Goal: Task Accomplishment & Management: Use online tool/utility

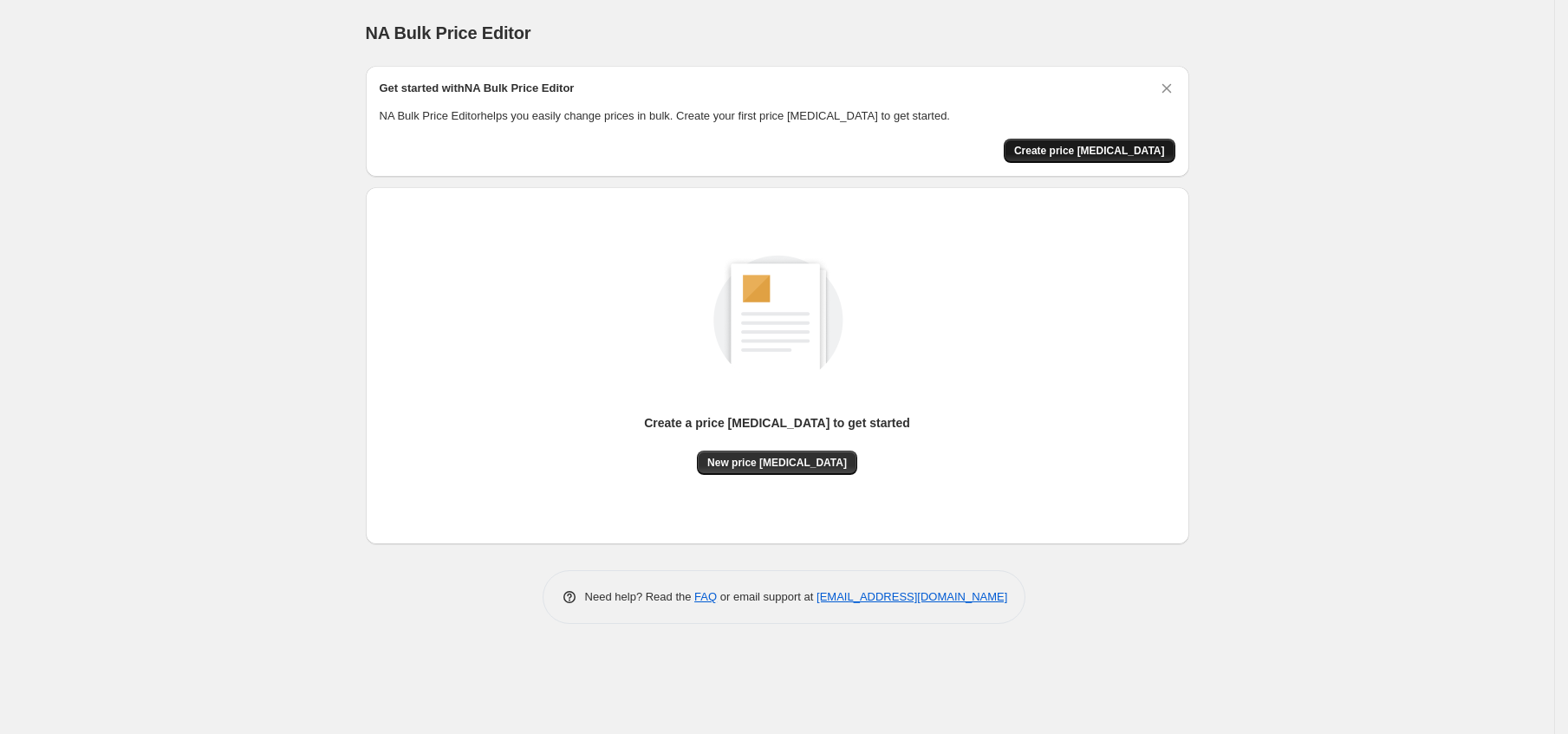
click at [1127, 140] on button "Create price change job" at bounding box center [1089, 151] width 171 height 24
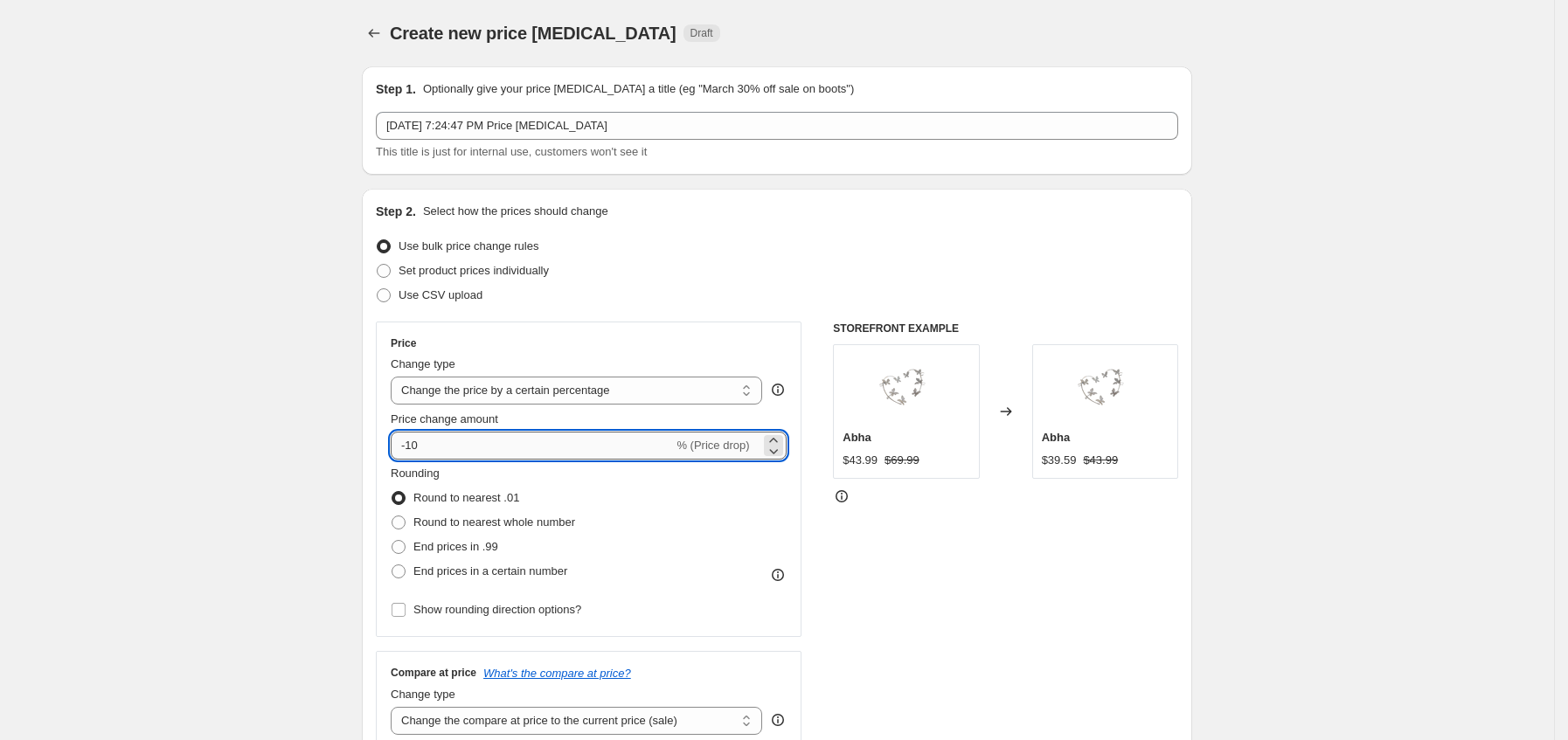
click at [585, 454] on input "-10" at bounding box center [532, 446] width 282 height 28
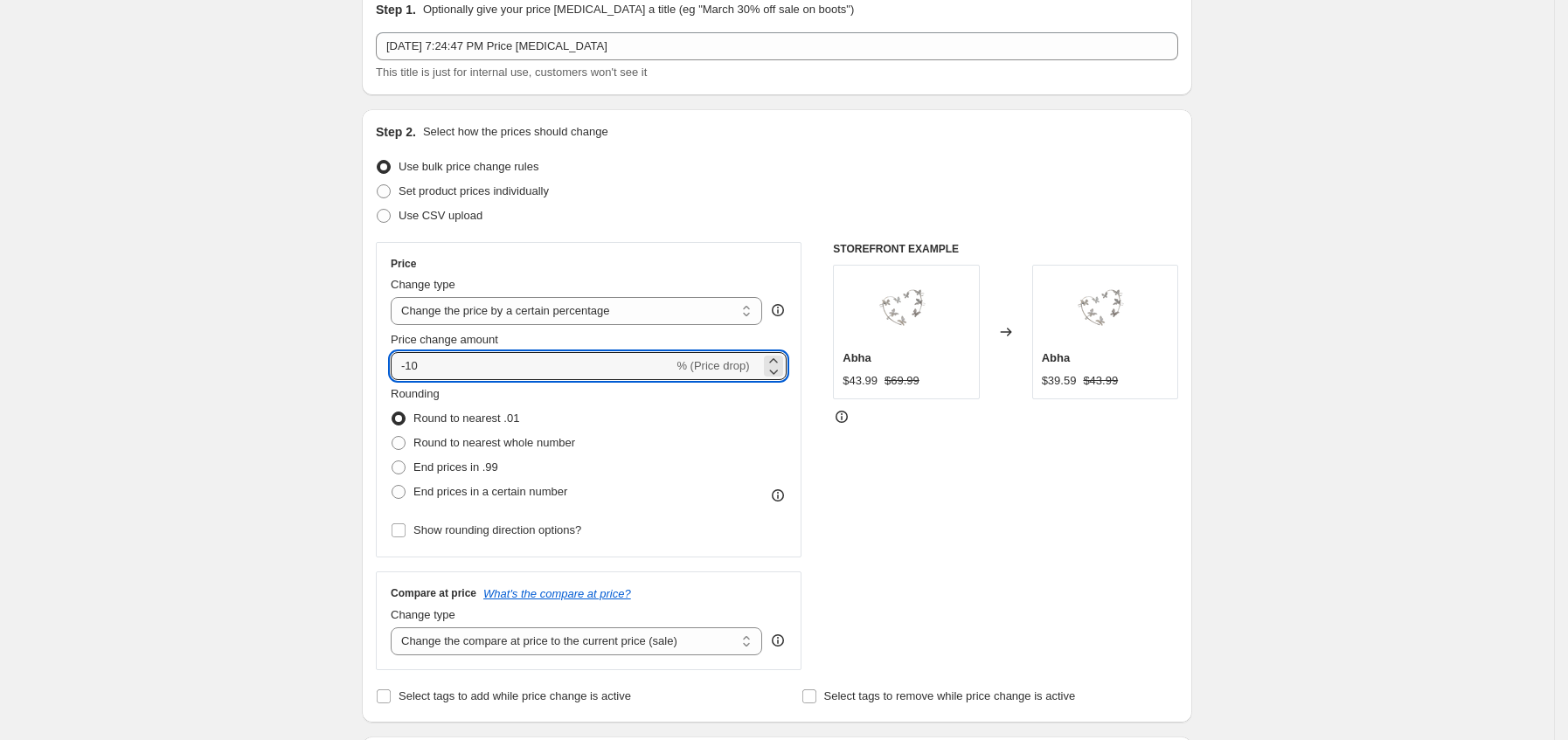
scroll to position [93, 0]
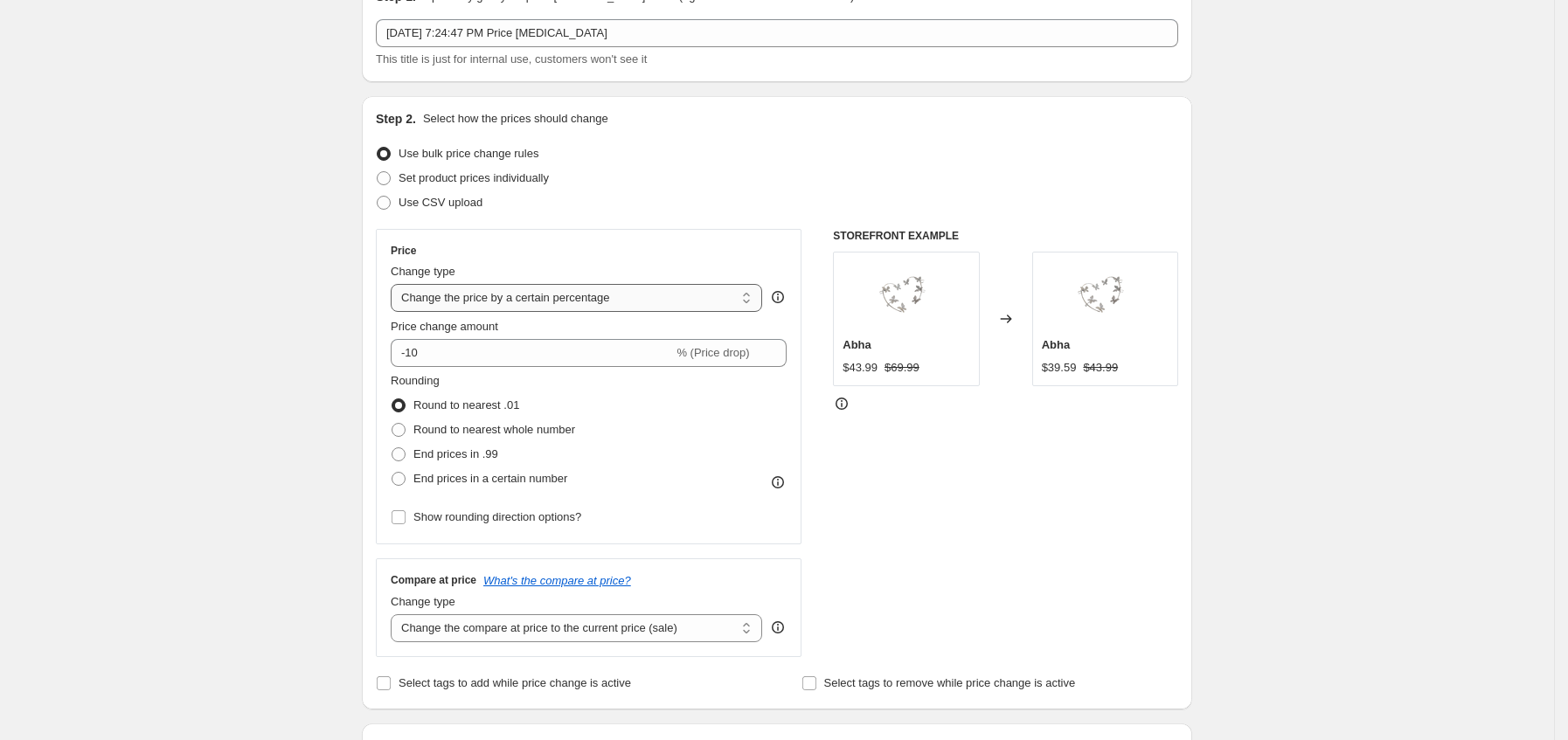
click at [685, 285] on select "Change the price to a certain amount Change the price by a certain amount Chang…" at bounding box center [576, 298] width 371 height 28
select select "to"
click at [397, 284] on select "Change the price to a certain amount Change the price by a certain amount Chang…" at bounding box center [576, 298] width 371 height 28
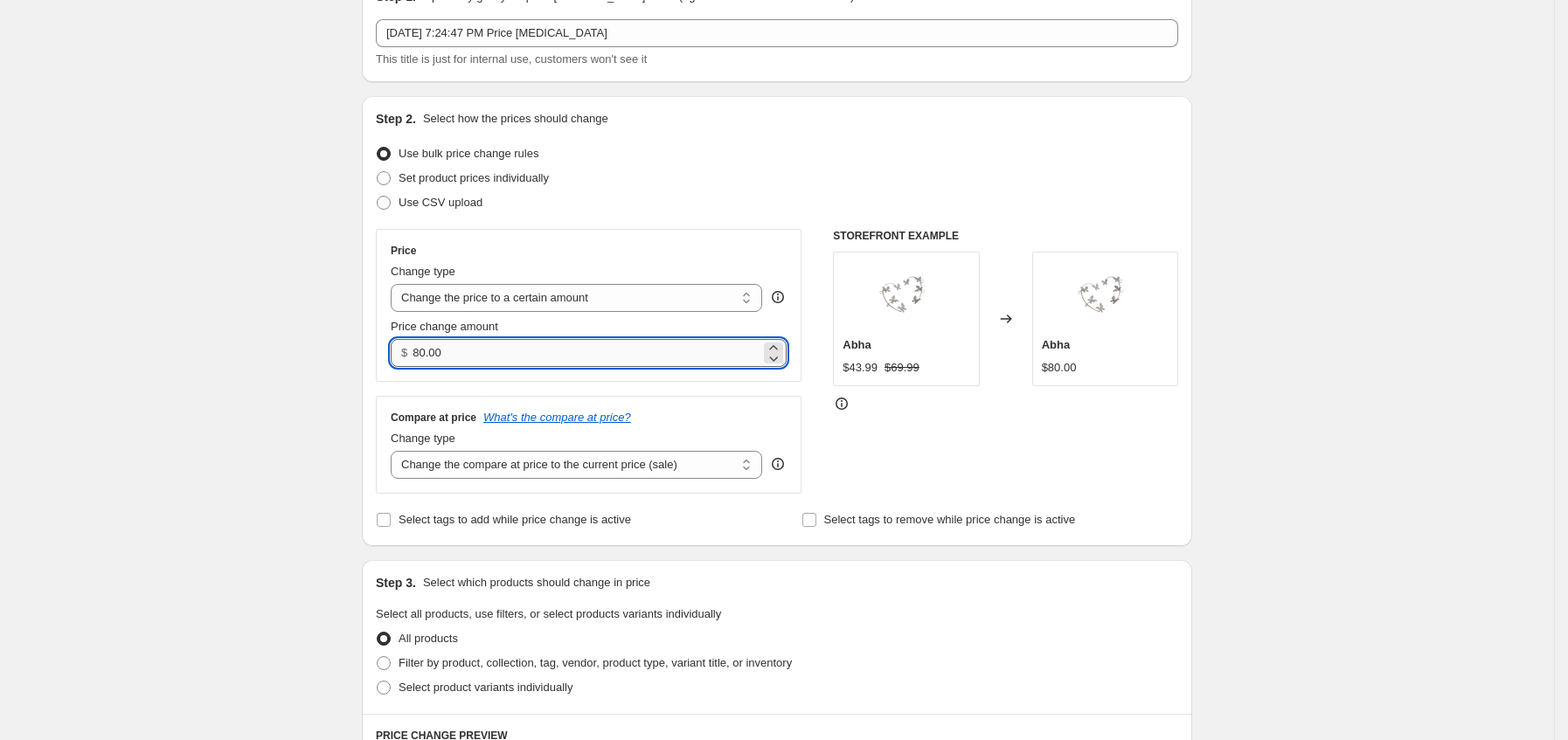
click at [645, 350] on input "80.00" at bounding box center [586, 353] width 347 height 28
type input "8"
type input "0.00"
click at [659, 307] on select "Change the price to a certain amount Change the price by a certain amount Chang…" at bounding box center [576, 298] width 371 height 28
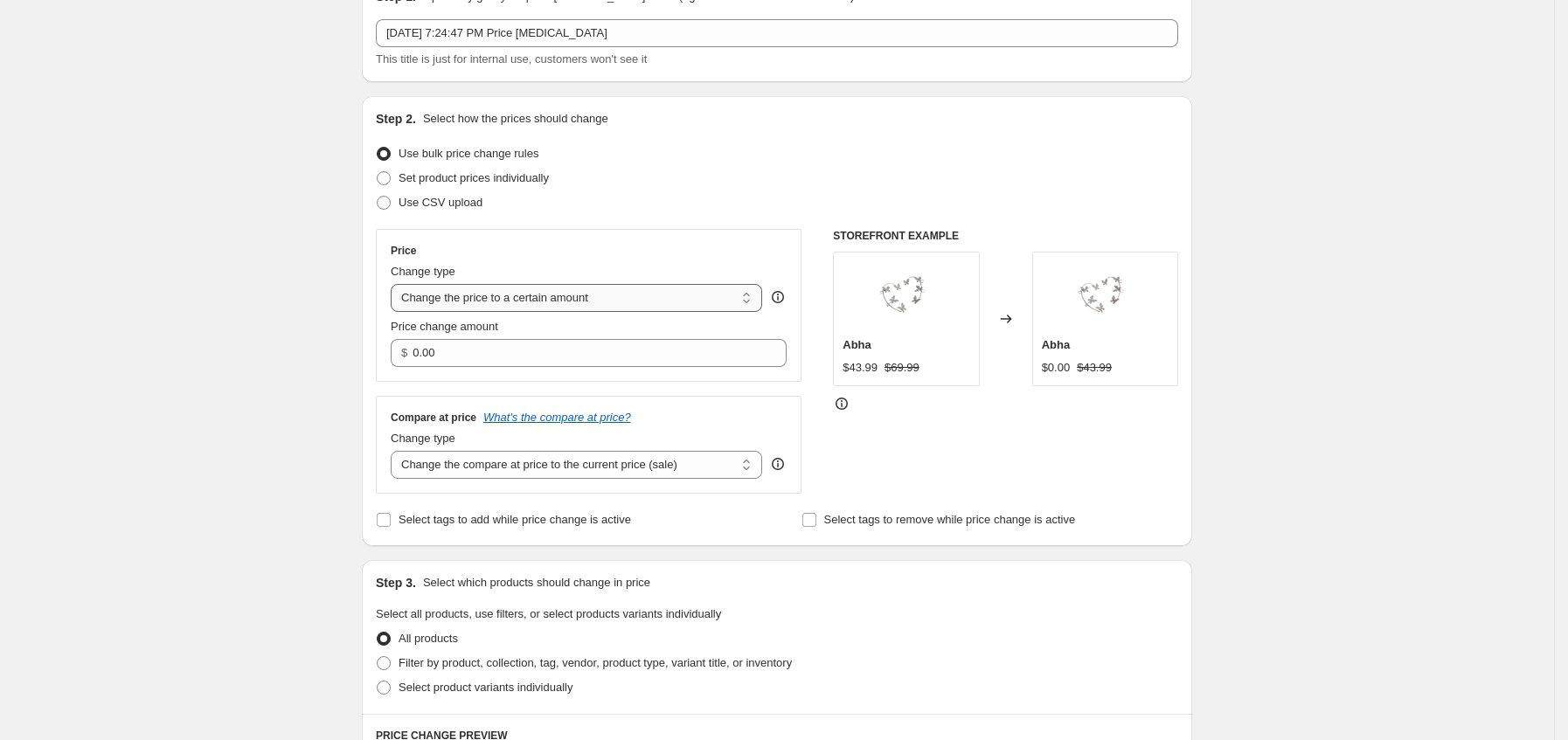
select select "by"
click at [397, 284] on select "Change the price to a certain amount Change the price by a certain amount Chang…" at bounding box center [576, 298] width 371 height 28
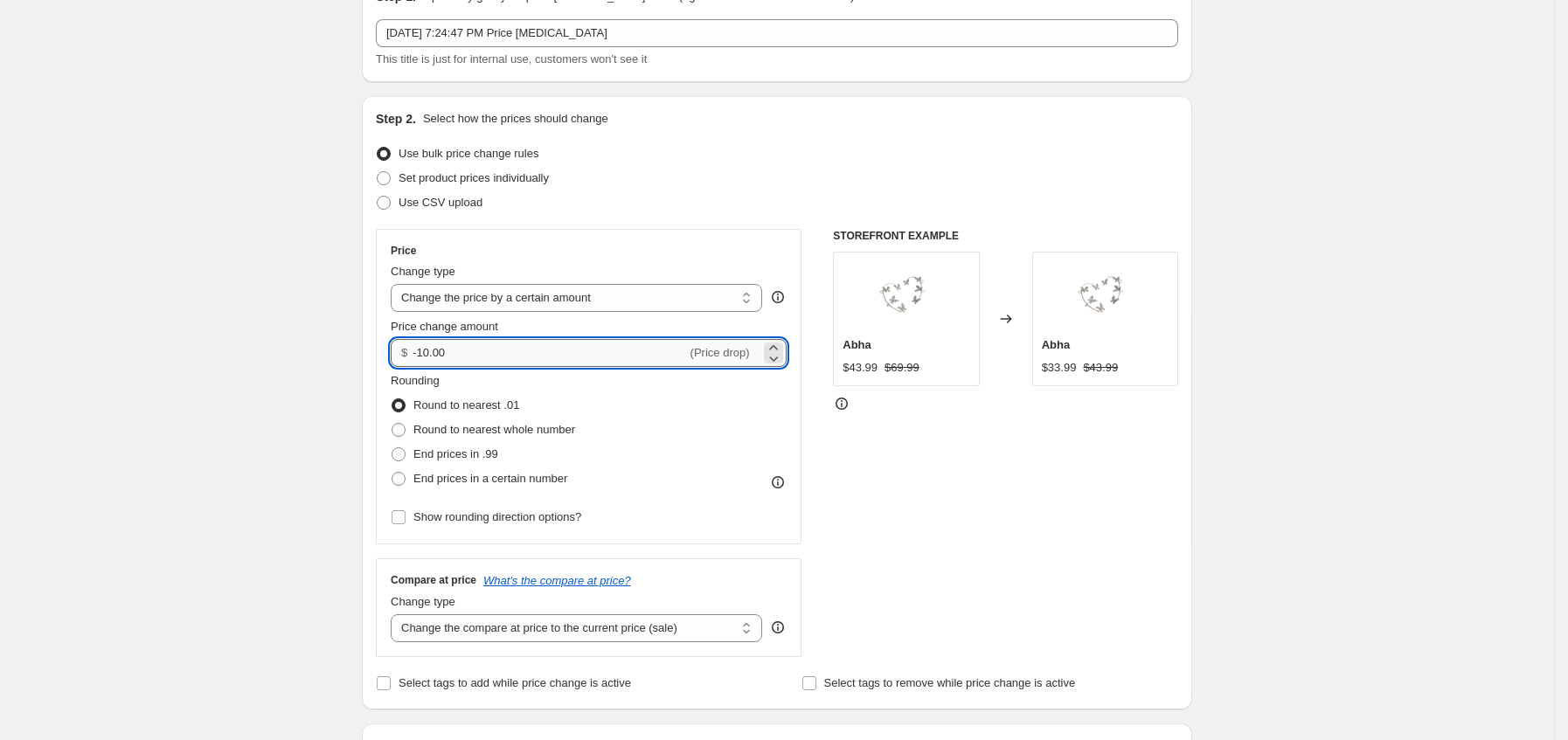
click at [630, 354] on input "-10.00" at bounding box center [549, 353] width 273 height 28
type input "-1"
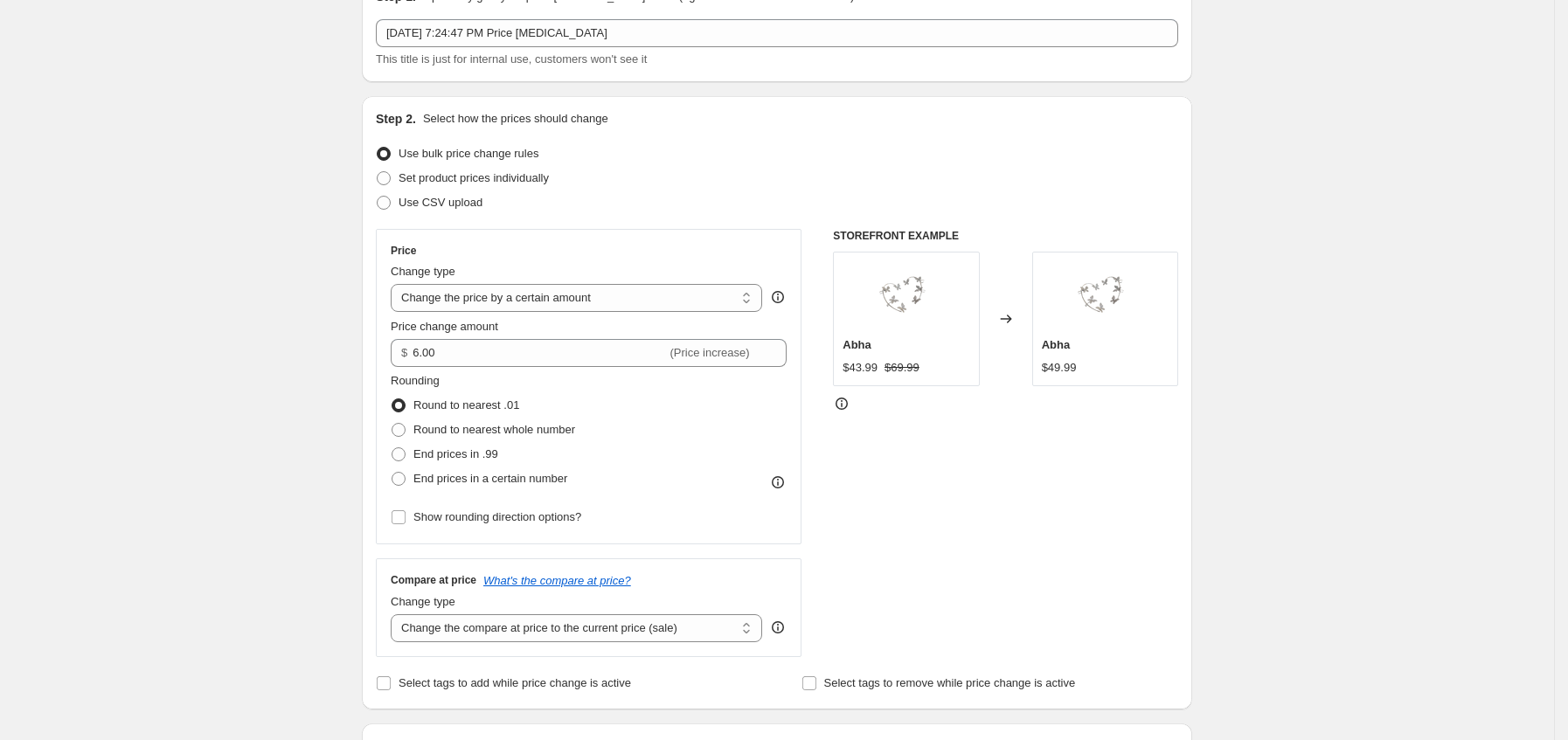
click at [926, 157] on div "Use bulk price change rules" at bounding box center [777, 153] width 802 height 25
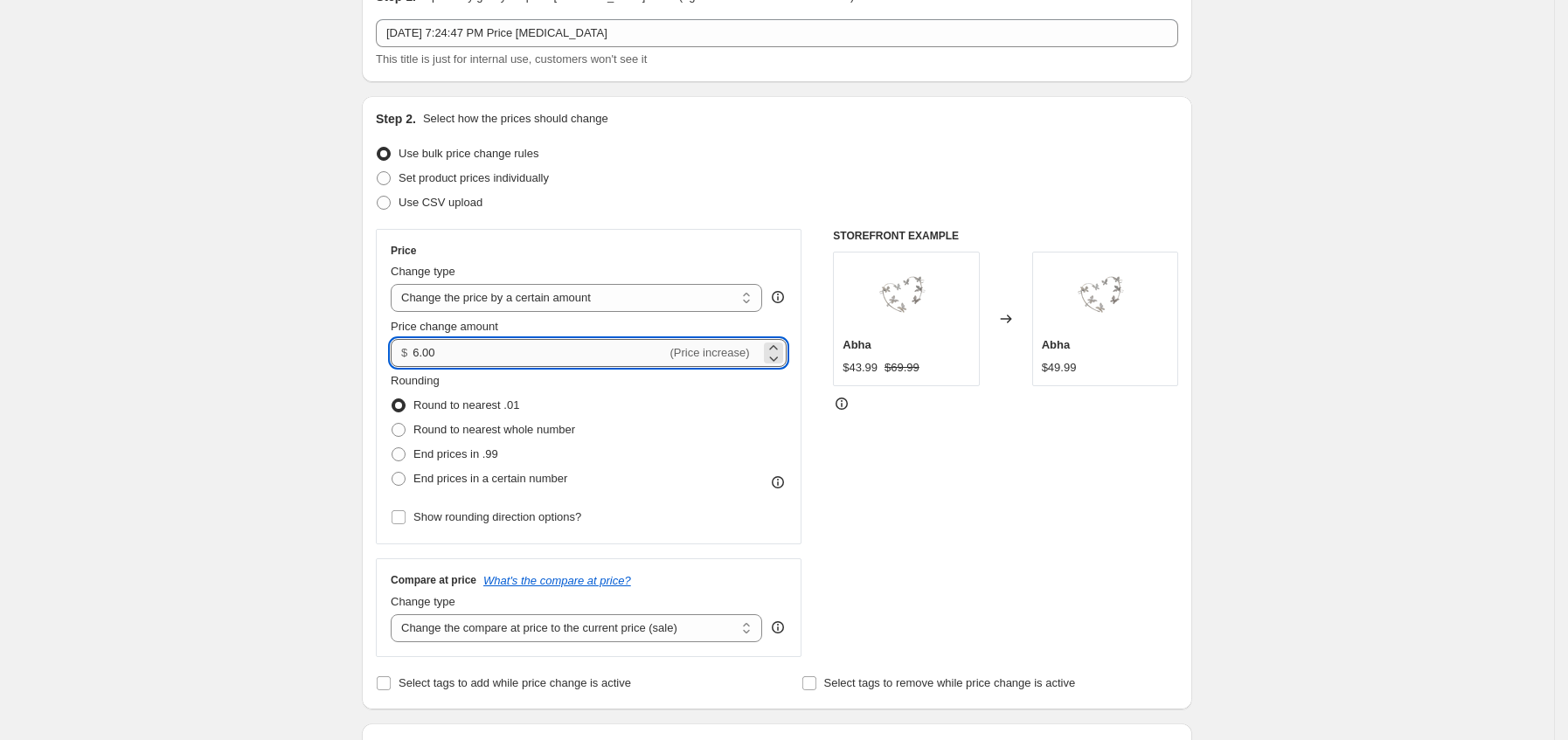
click at [577, 342] on input "6.00" at bounding box center [539, 353] width 254 height 28
type input "6"
type input "5.00"
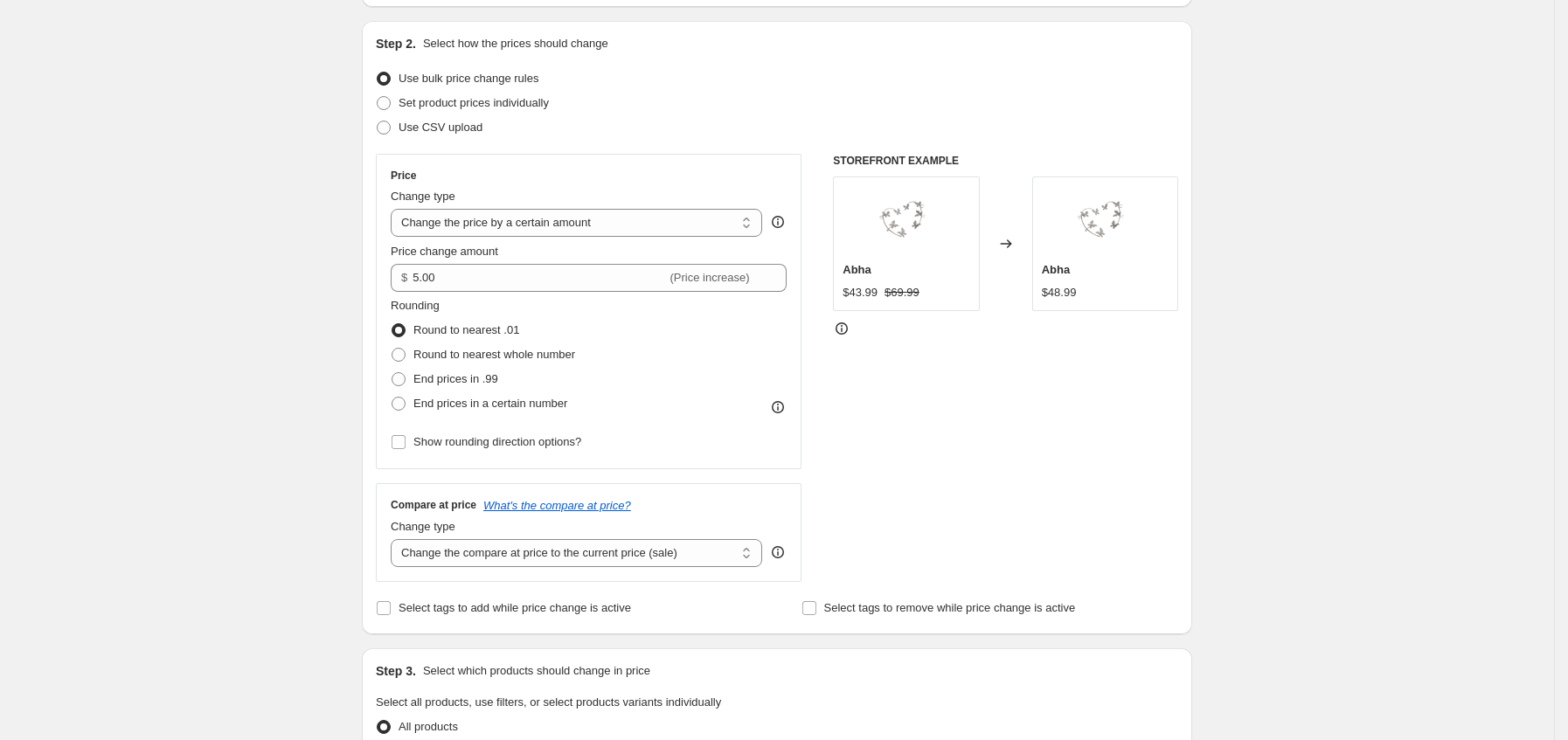
scroll to position [1014, 0]
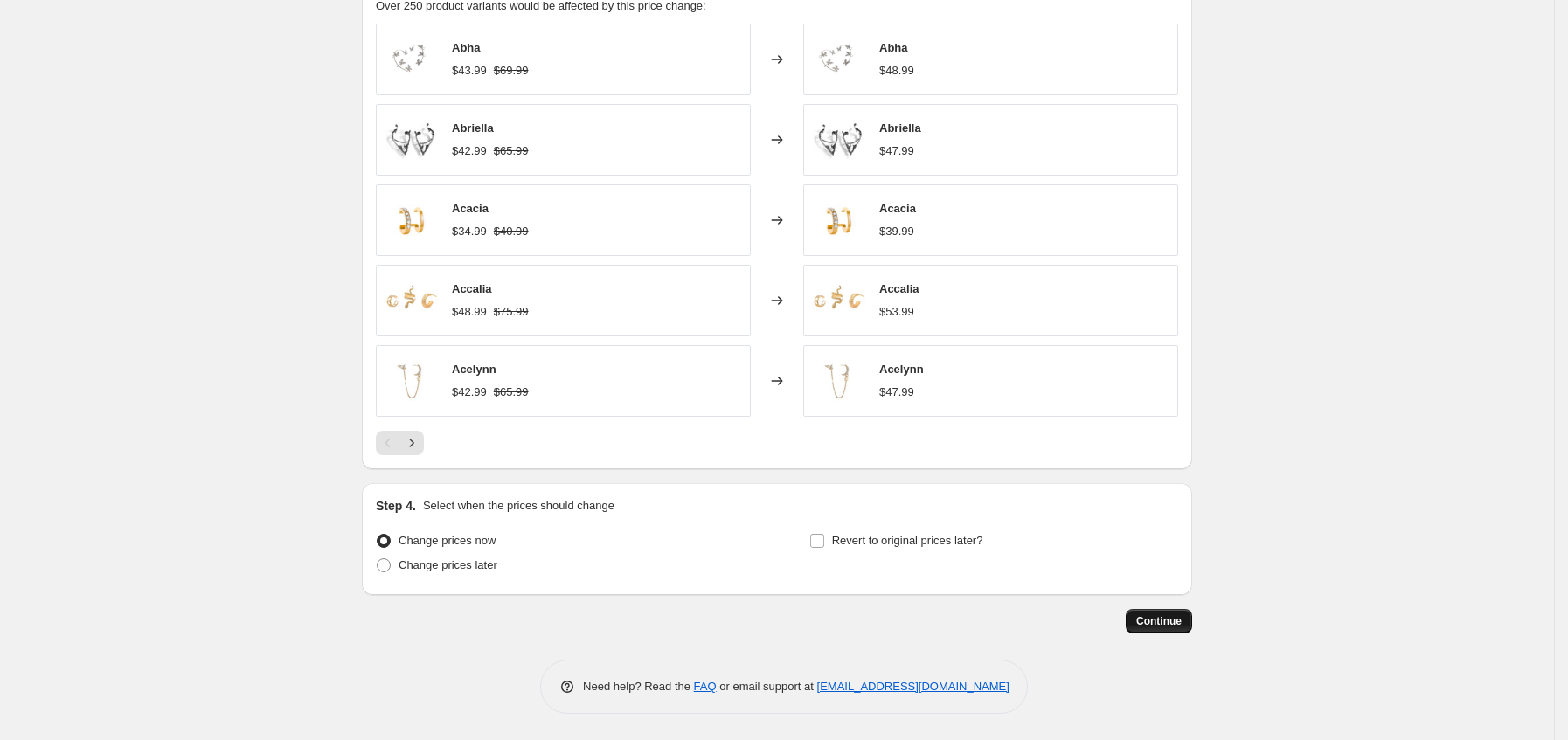
click at [1157, 624] on span "Continue" at bounding box center [1158, 622] width 45 height 14
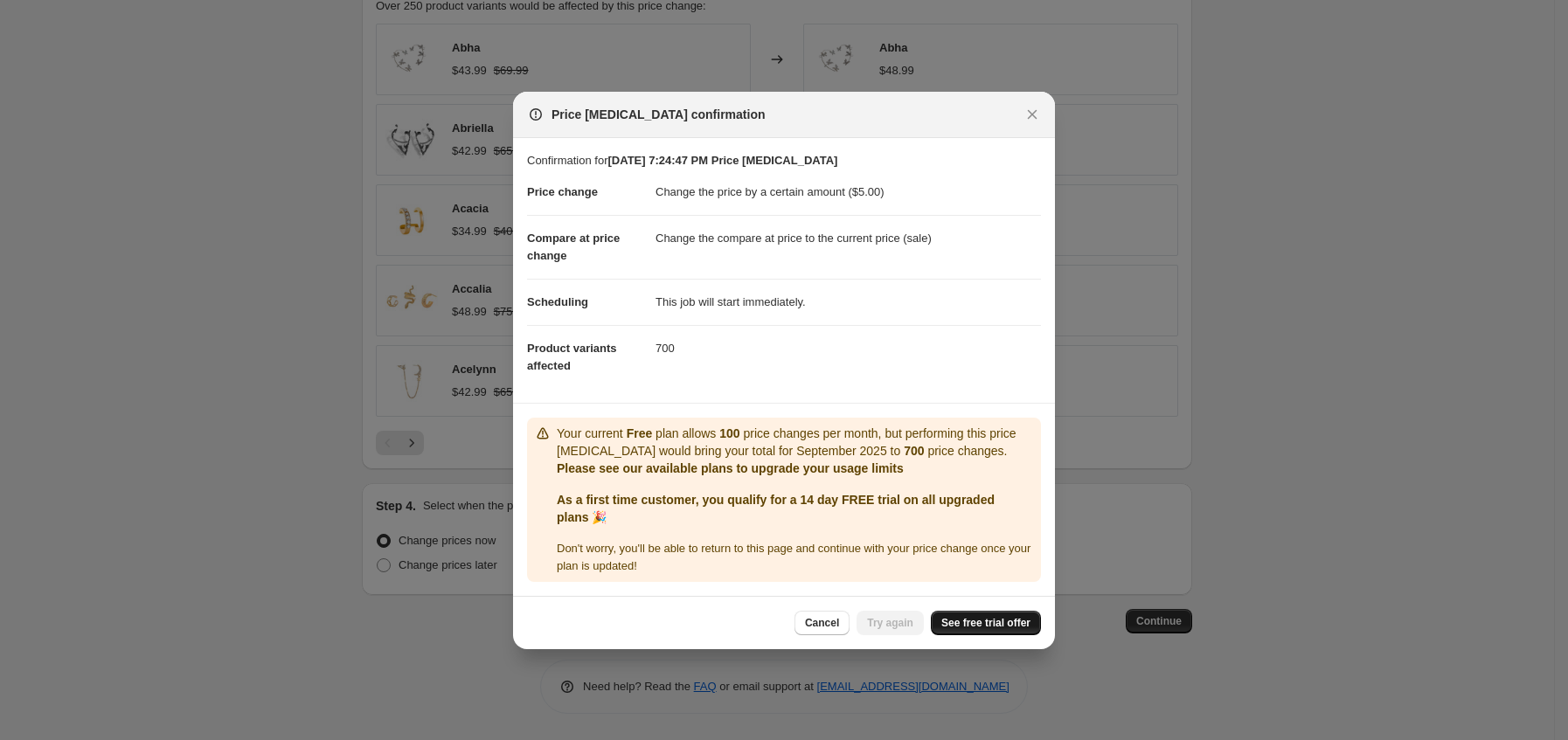
click at [962, 622] on span "See free trial offer" at bounding box center [986, 623] width 89 height 14
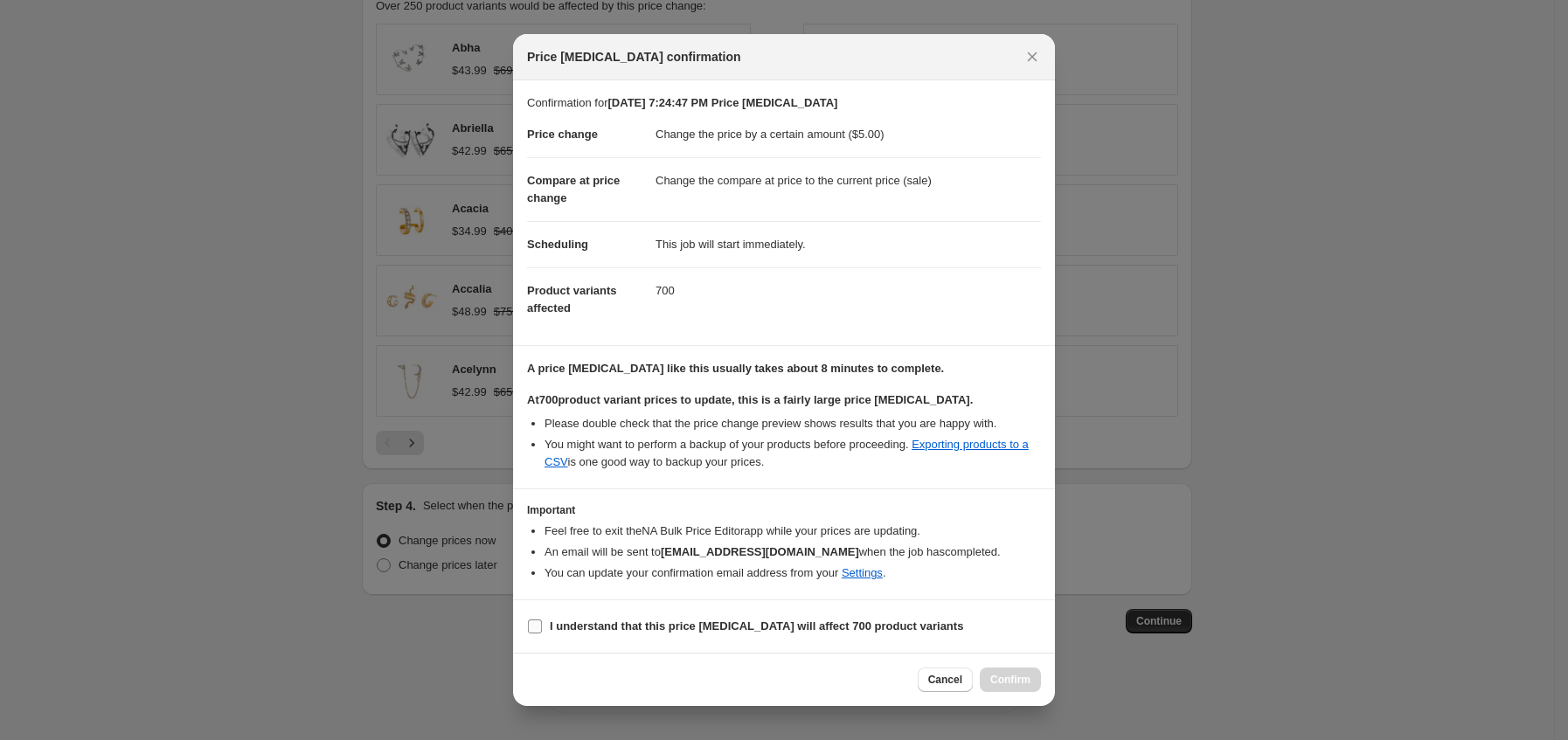
click at [922, 622] on b "I understand that this price [MEDICAL_DATA] will affect 700 product variants" at bounding box center [756, 626] width 413 height 13
click at [542, 622] on input "I understand that this price [MEDICAL_DATA] will affect 700 product variants" at bounding box center [535, 627] width 14 height 14
checkbox input "true"
click at [989, 677] on button "Confirm" at bounding box center [1010, 680] width 61 height 25
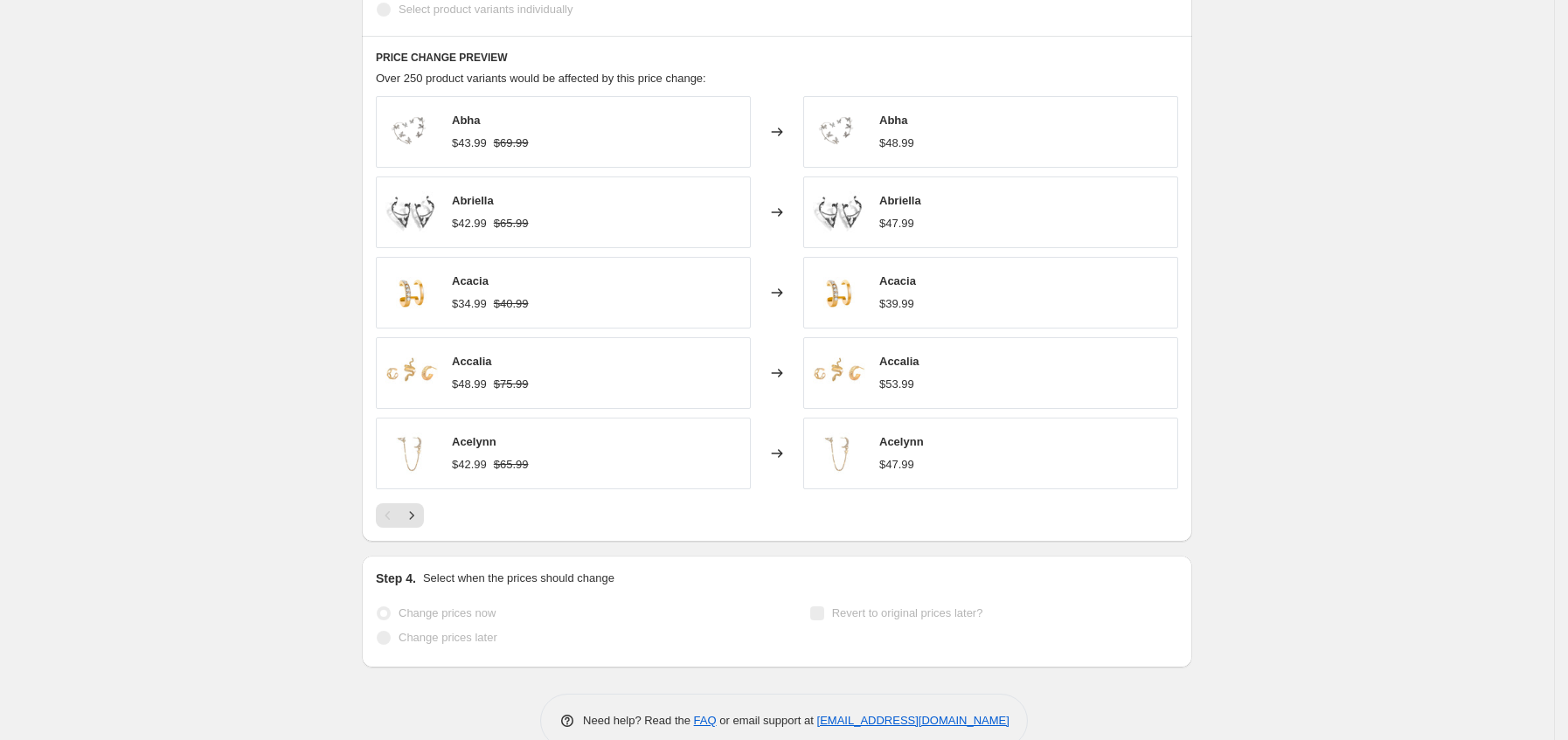
drag, startPoint x: 1529, startPoint y: 331, endPoint x: 1555, endPoint y: 314, distance: 31.1
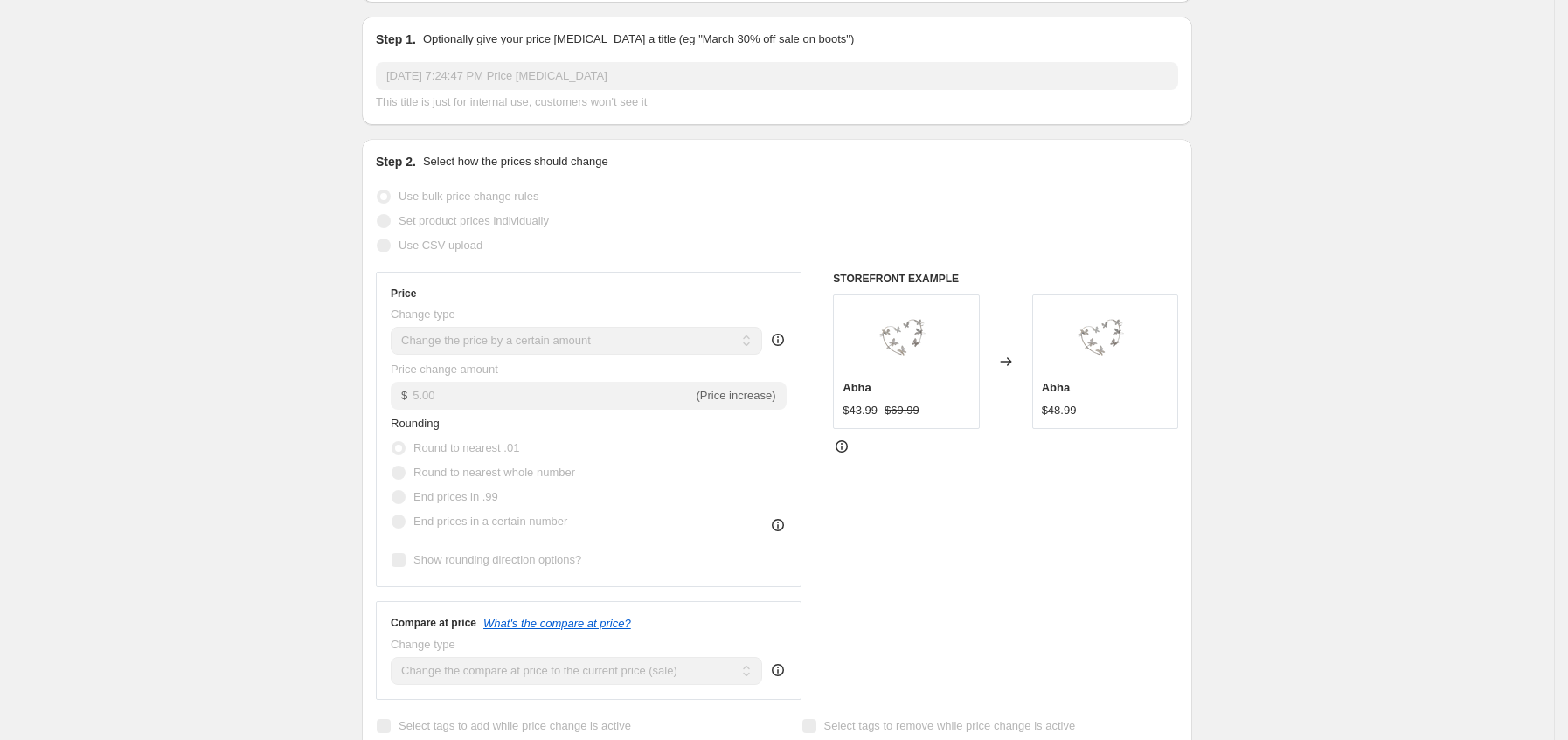
scroll to position [172, 0]
click at [1554, 91] on div "Sep 23, 2025, 7:24:47 PM Price change job. This page is ready Sep 23, 2025, 7:2…" at bounding box center [777, 745] width 1554 height 1834
drag, startPoint x: 1564, startPoint y: 91, endPoint x: 1576, endPoint y: 51, distance: 41.8
click at [1568, 50] on html "Home Settings Plans Skip to content Sep 23, 2025, 7:24:47 PM Price change job. …" at bounding box center [784, 198] width 1568 height 740
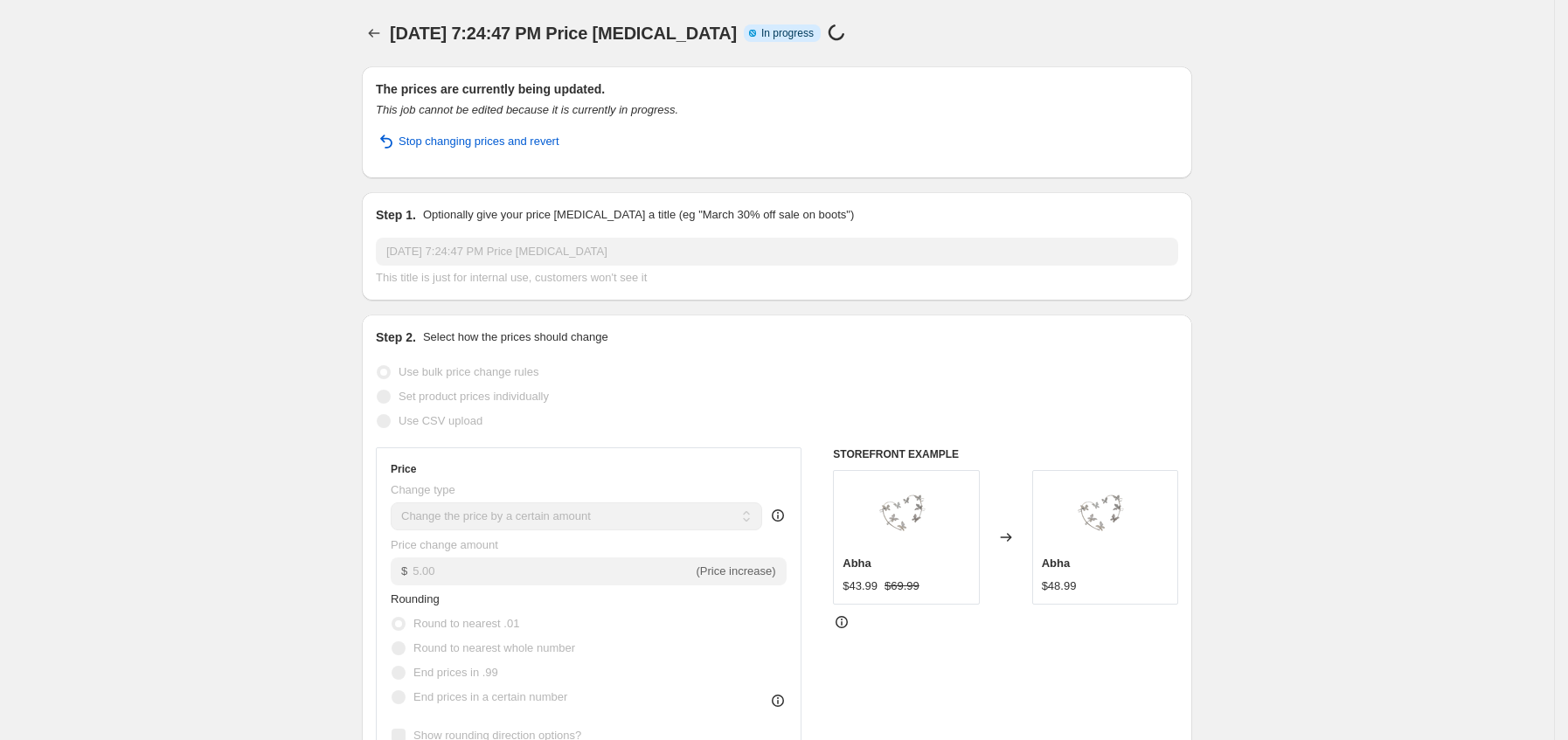
scroll to position [1101, 0]
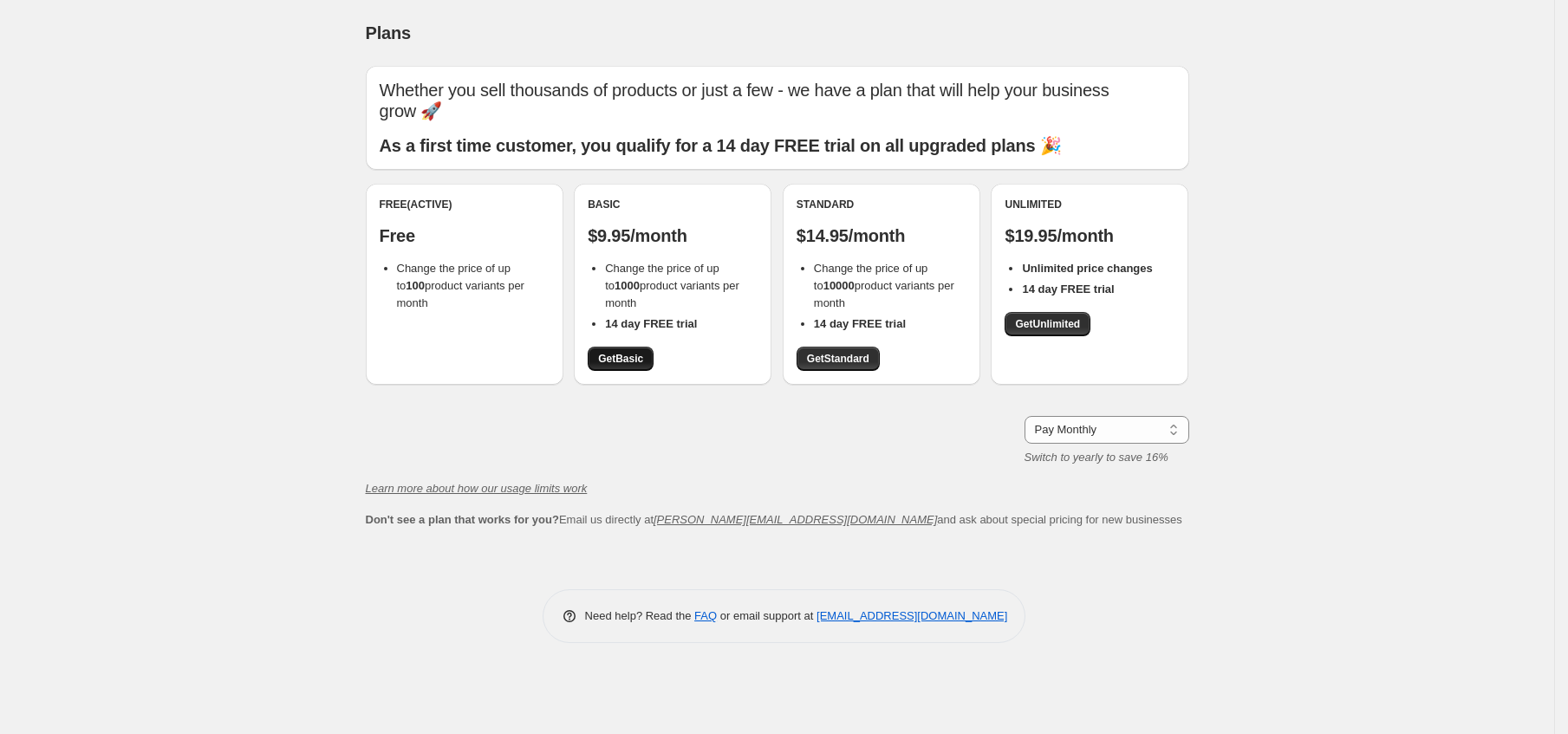
click at [614, 352] on span "Get Basic" at bounding box center [621, 359] width 45 height 14
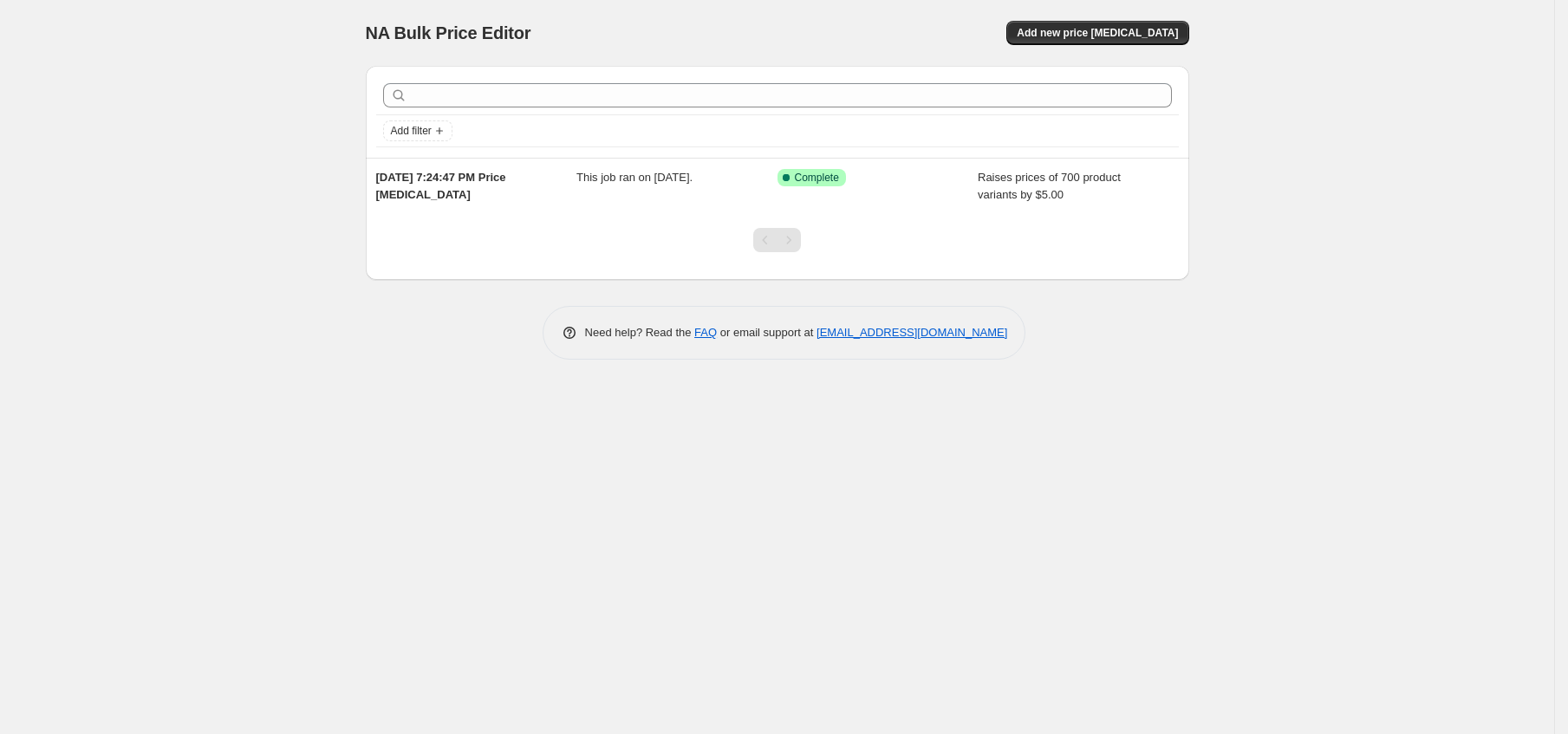
click at [1139, 46] on div "NA Bulk Price Editor. This page is ready NA Bulk Price Editor Add new price [ME…" at bounding box center [777, 32] width 823 height 66
click at [1145, 34] on span "Add new price [MEDICAL_DATA]" at bounding box center [1097, 33] width 161 height 14
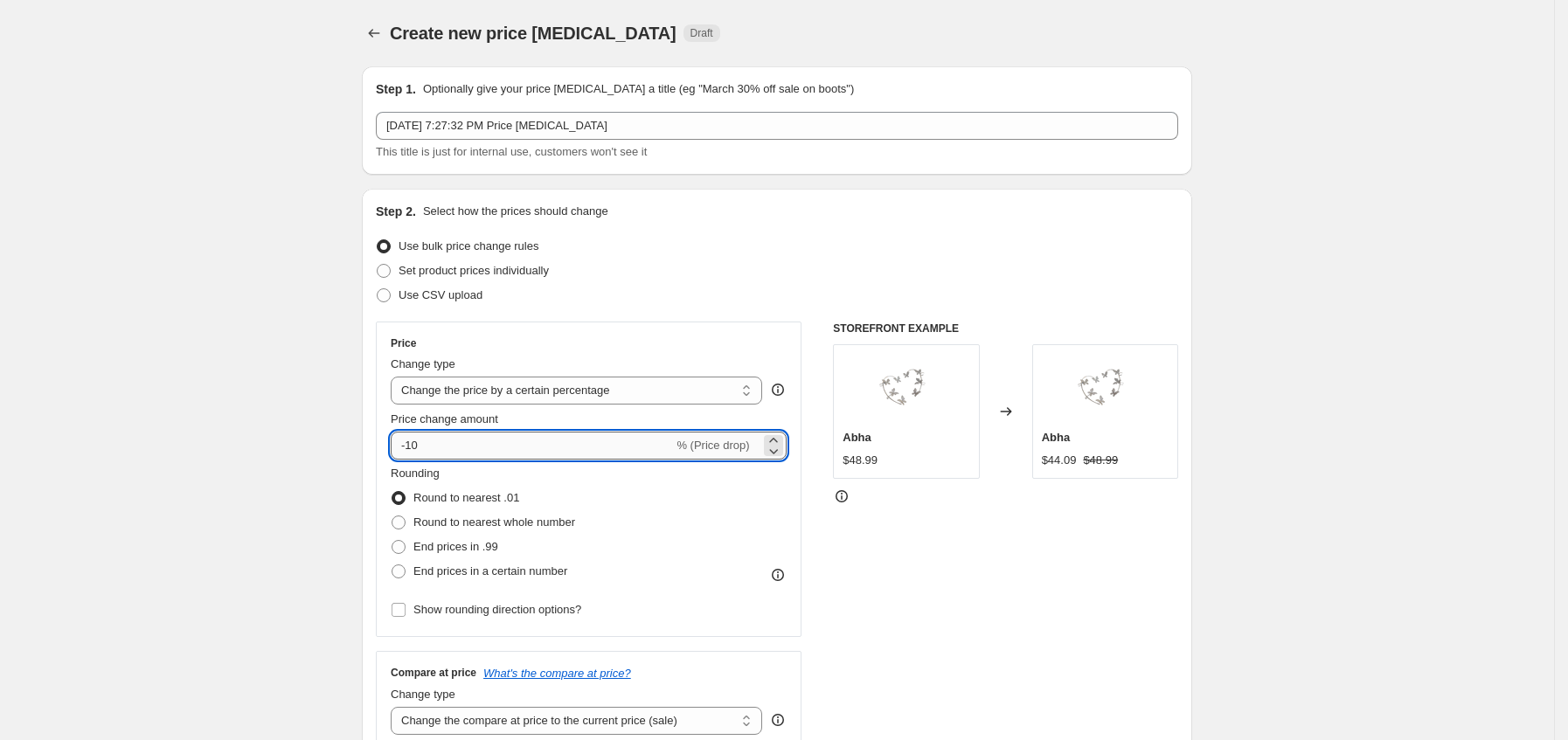
click at [543, 440] on input "-10" at bounding box center [532, 446] width 282 height 28
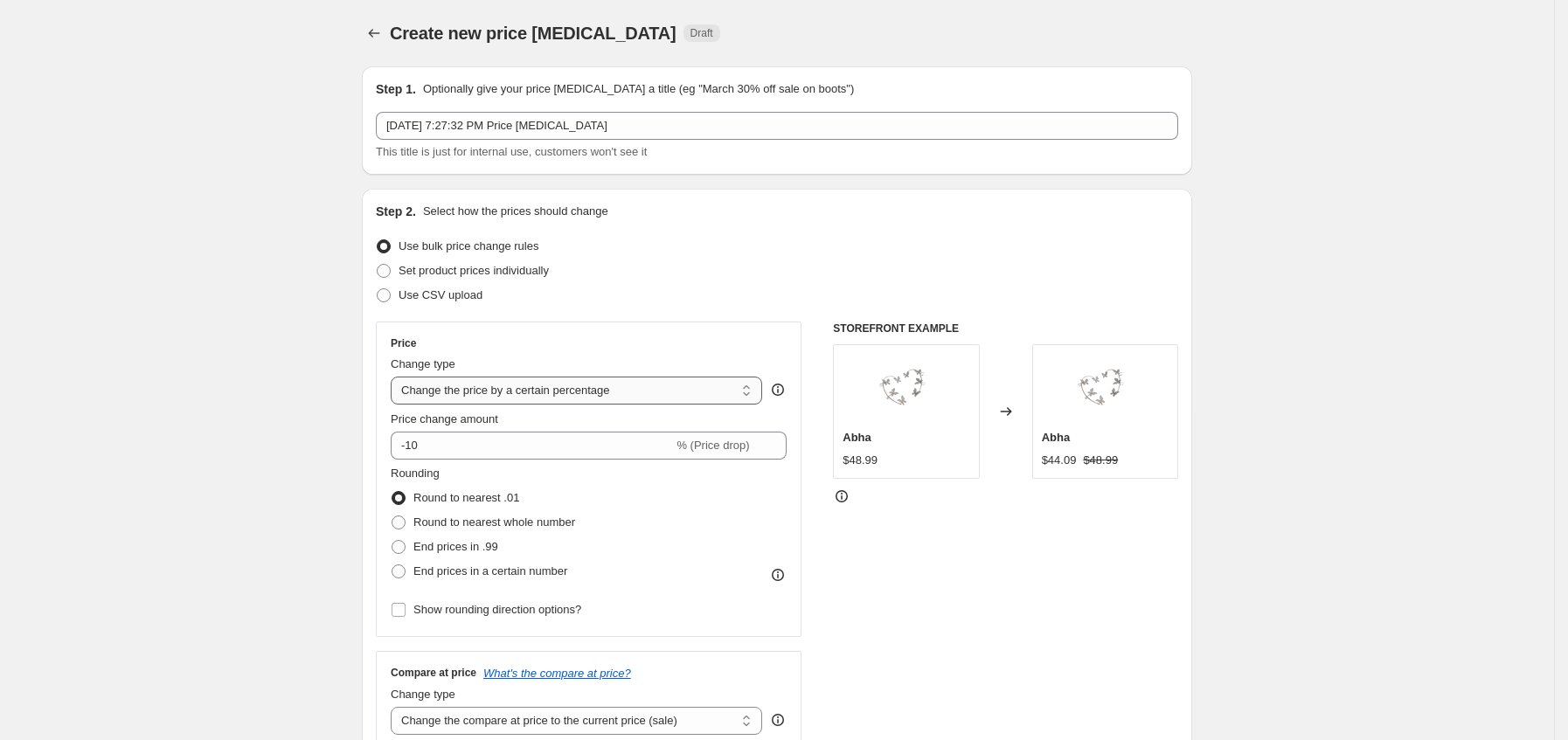
click at [575, 404] on select "Change the price to a certain amount Change the price by a certain amount Chang…" at bounding box center [576, 391] width 371 height 28
select select "to"
click at [397, 377] on select "Change the price to a certain amount Change the price by a certain amount Chang…" at bounding box center [576, 391] width 371 height 28
type input "80.00"
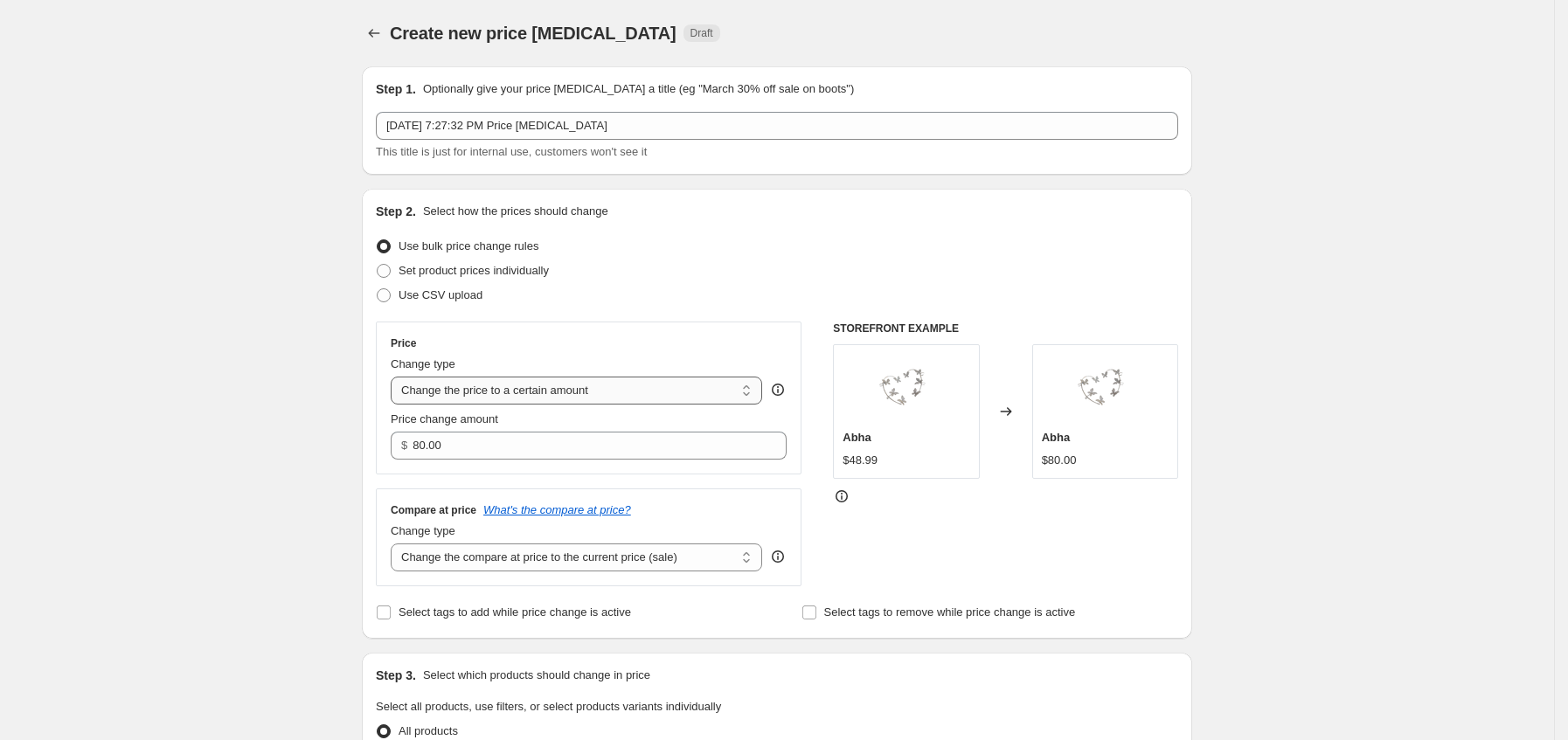
click at [574, 399] on select "Change the price to a certain amount Change the price by a certain amount Chang…" at bounding box center [576, 391] width 371 height 28
select select "by"
click at [397, 377] on select "Change the price to a certain amount Change the price by a certain amount Chang…" at bounding box center [576, 391] width 371 height 28
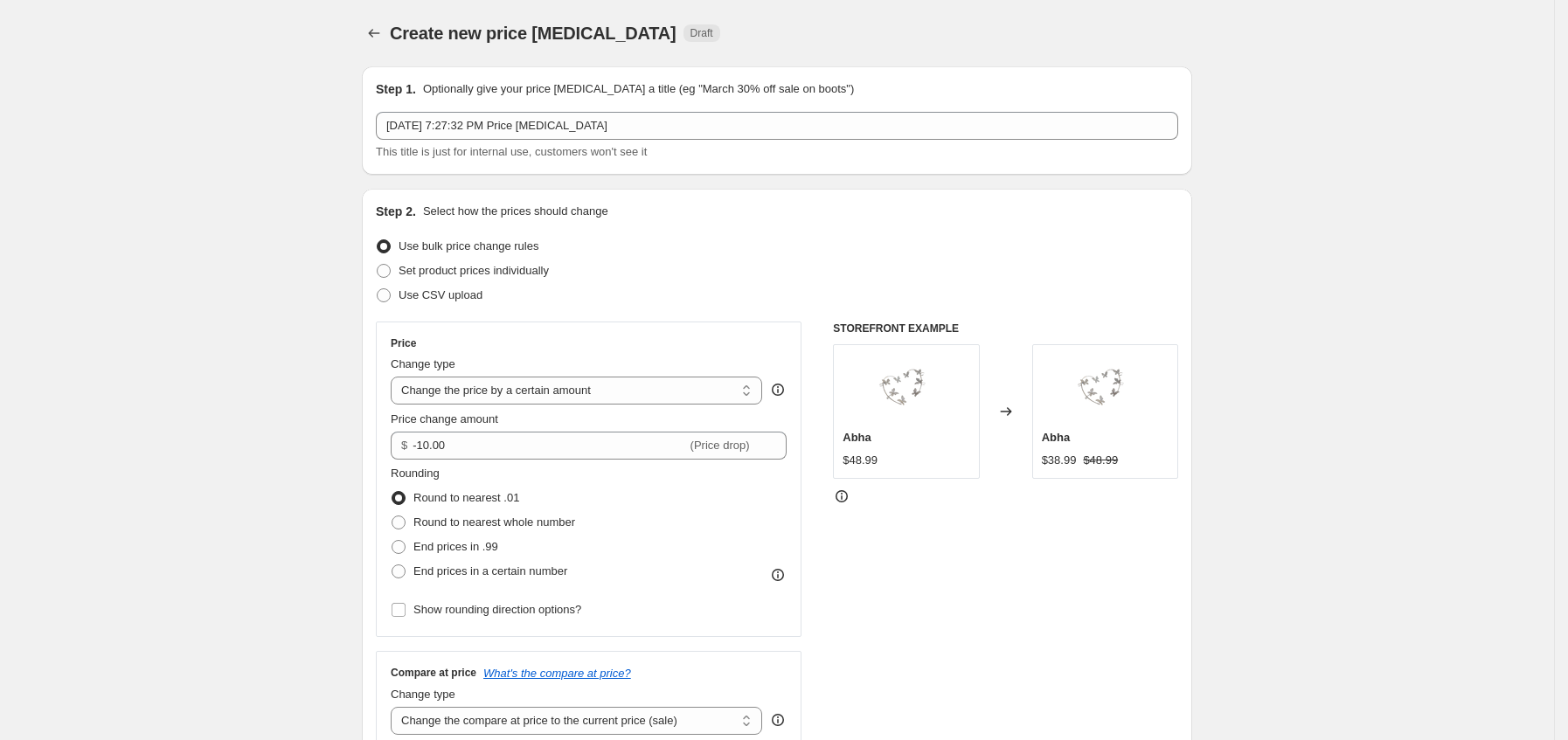
click at [535, 461] on div "Price Change type Change the price to a certain amount Change the price by a ce…" at bounding box center [588, 480] width 396 height 286
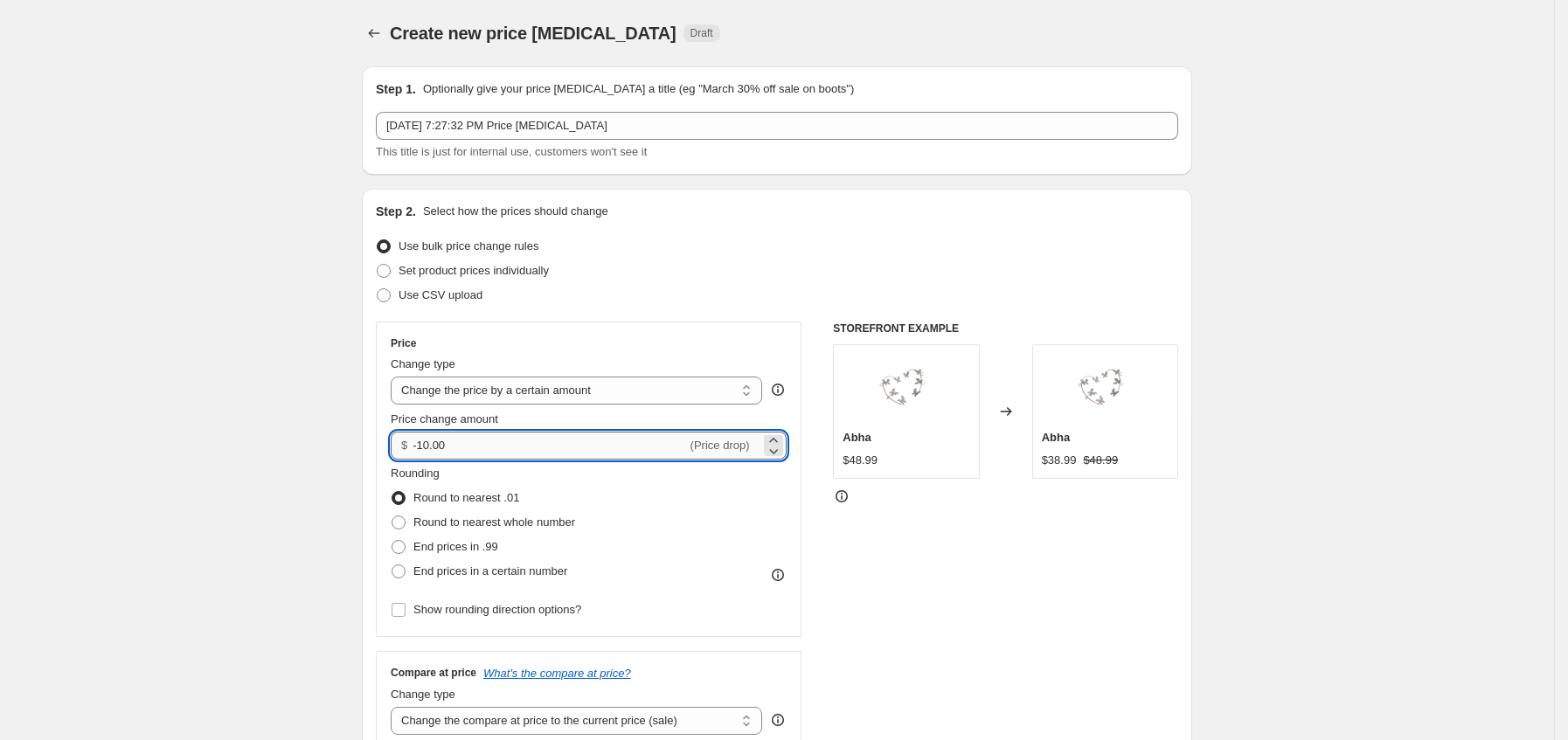
click at [539, 453] on input "-10.00" at bounding box center [549, 446] width 273 height 28
type input "2.00"
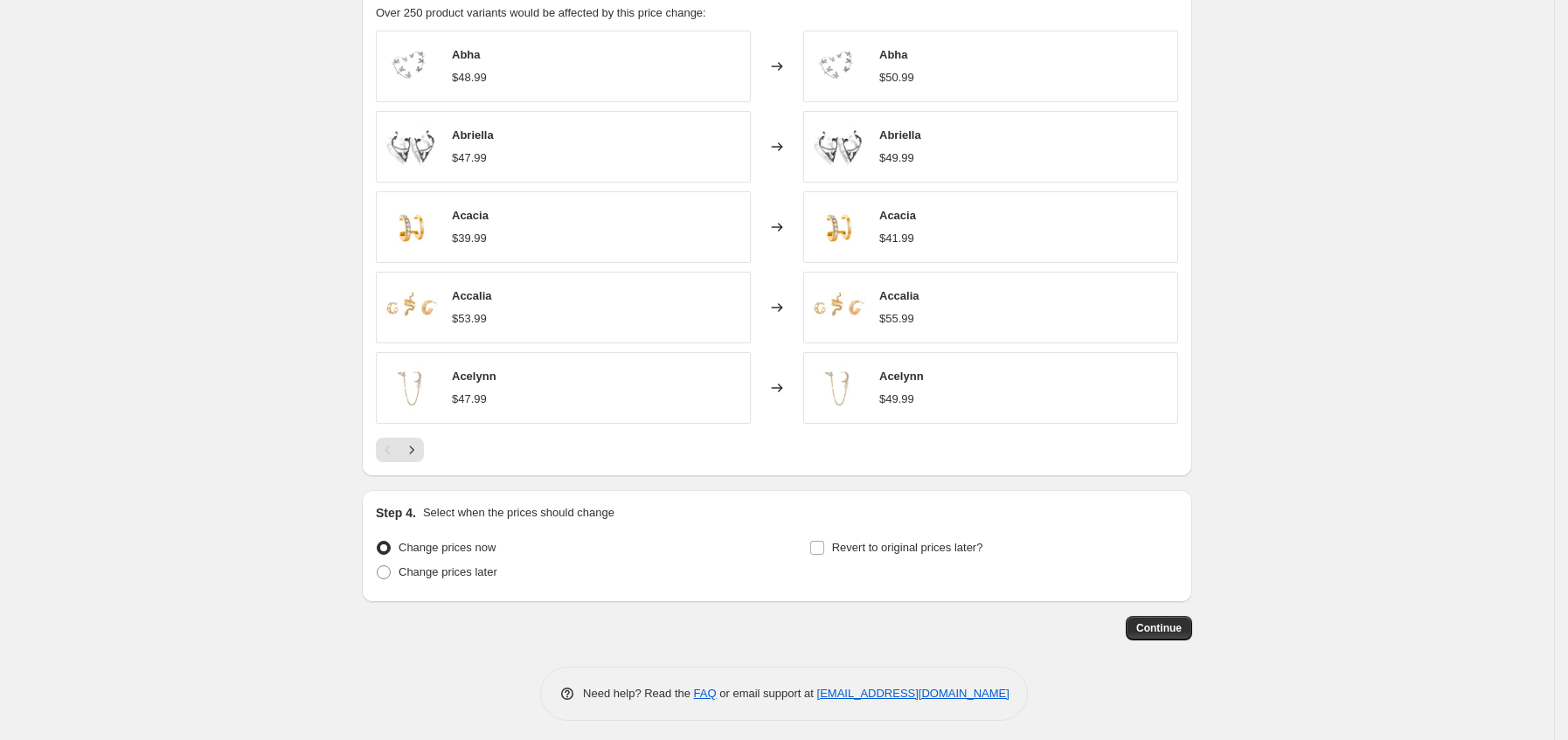
scroll to position [1014, 0]
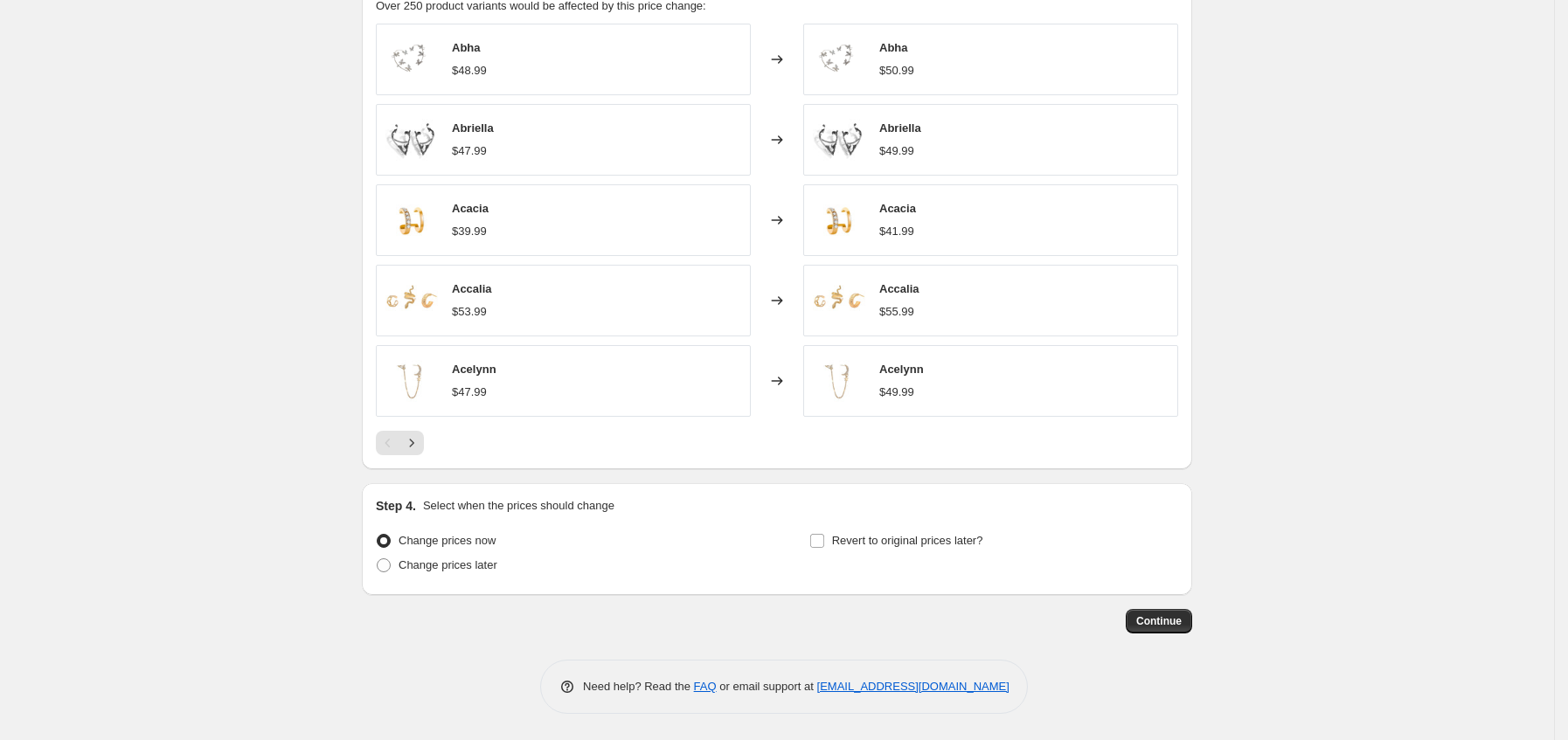
click at [1177, 621] on span "Continue" at bounding box center [1158, 622] width 45 height 14
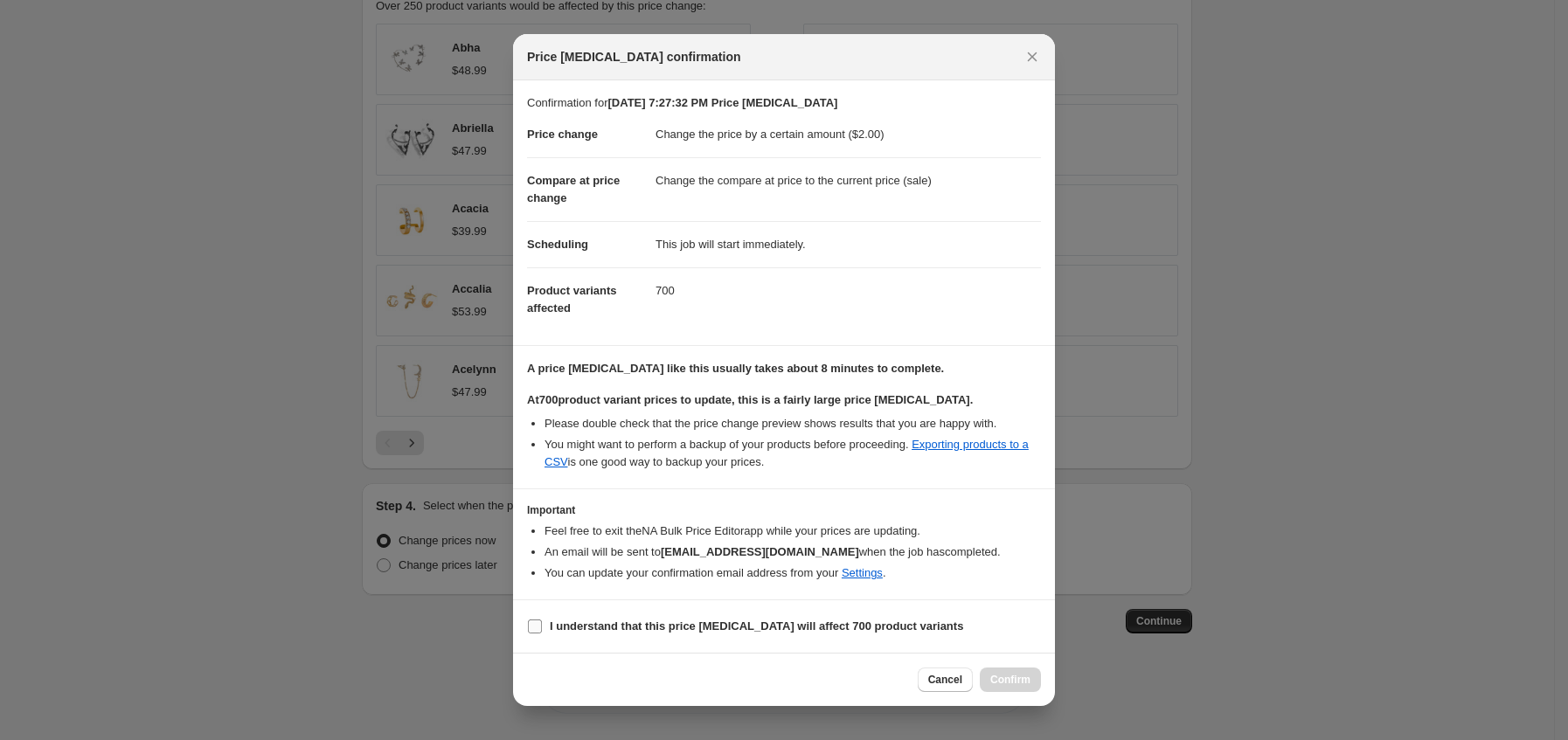
click at [648, 630] on b "I understand that this price [MEDICAL_DATA] will affect 700 product variants" at bounding box center [756, 626] width 413 height 13
click at [542, 630] on input "I understand that this price [MEDICAL_DATA] will affect 700 product variants" at bounding box center [535, 627] width 14 height 14
checkbox input "true"
click at [1026, 692] on button "Confirm" at bounding box center [1010, 680] width 61 height 25
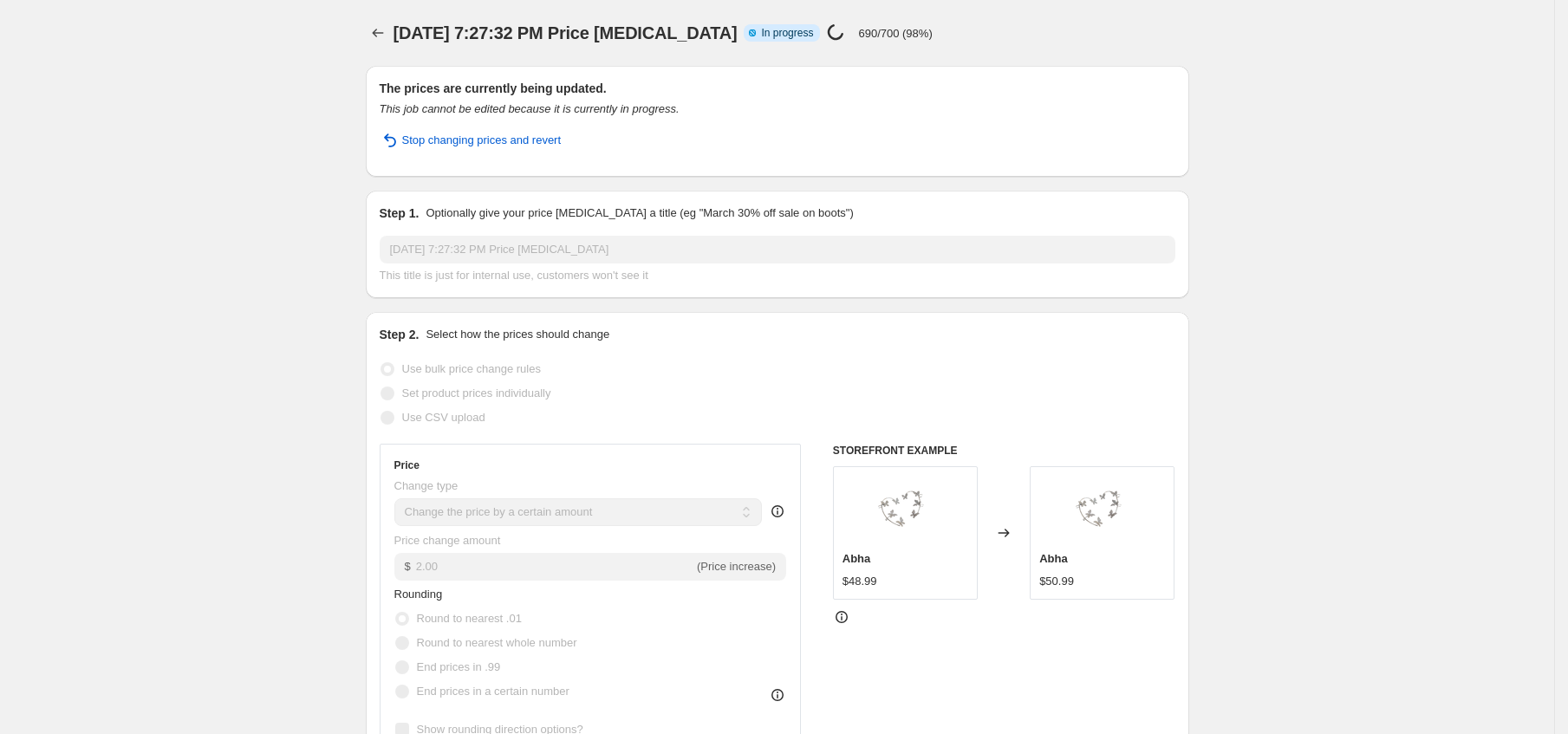
select select "by"
